Goal: Obtain resource: Download file/media

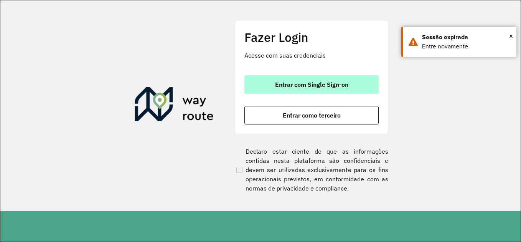
click at [313, 90] on button "Entrar com Single Sign-on" at bounding box center [311, 84] width 134 height 18
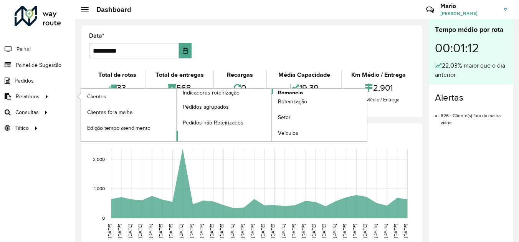
click at [296, 89] on span "Romaneio" at bounding box center [290, 93] width 25 height 8
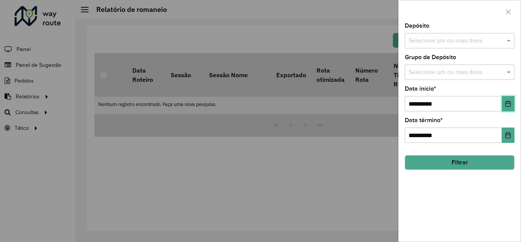
click at [511, 107] on button "Choose Date" at bounding box center [508, 103] width 13 height 15
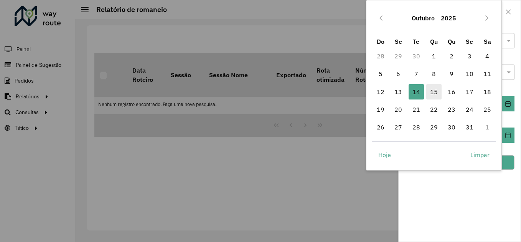
click at [428, 94] on span "15" at bounding box center [433, 91] width 15 height 15
type input "**********"
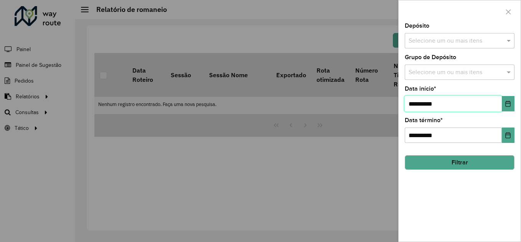
click at [428, 94] on span "15" at bounding box center [433, 91] width 15 height 15
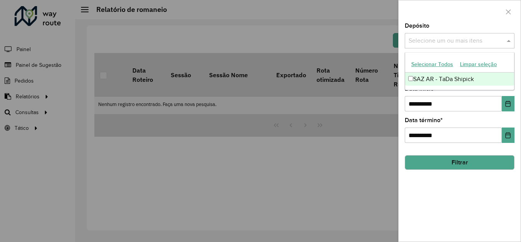
click at [465, 35] on div "Selecione um ou mais itens" at bounding box center [460, 40] width 110 height 15
click at [453, 81] on div "SAZ AR - TaDa Shipick" at bounding box center [459, 79] width 109 height 13
click at [488, 35] on div "Selecione um ou mais itens SAZ AR - TaDa Shipick ×" at bounding box center [452, 41] width 94 height 14
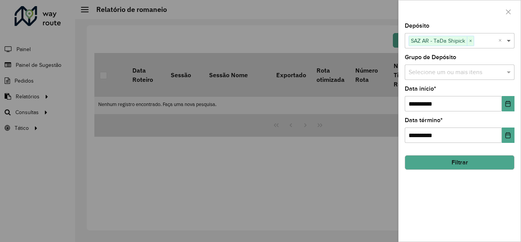
click at [507, 39] on span at bounding box center [510, 40] width 10 height 9
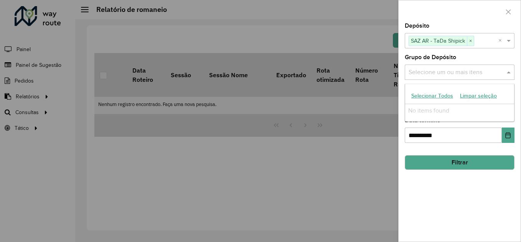
click at [484, 73] on input "text" at bounding box center [456, 72] width 98 height 9
click at [449, 96] on button "Selecionar Todos" at bounding box center [432, 96] width 49 height 12
click at [481, 165] on button "Filtrar" at bounding box center [460, 162] width 110 height 15
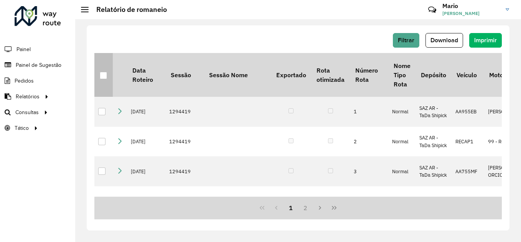
click at [103, 77] on div at bounding box center [103, 75] width 7 height 7
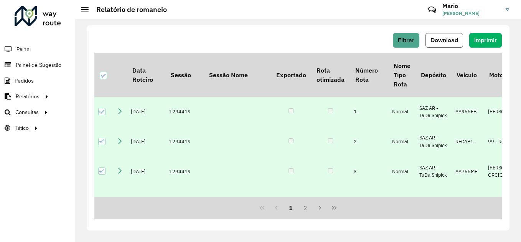
click at [447, 42] on span "Download" at bounding box center [445, 40] width 28 height 7
